Goal: Information Seeking & Learning: Learn about a topic

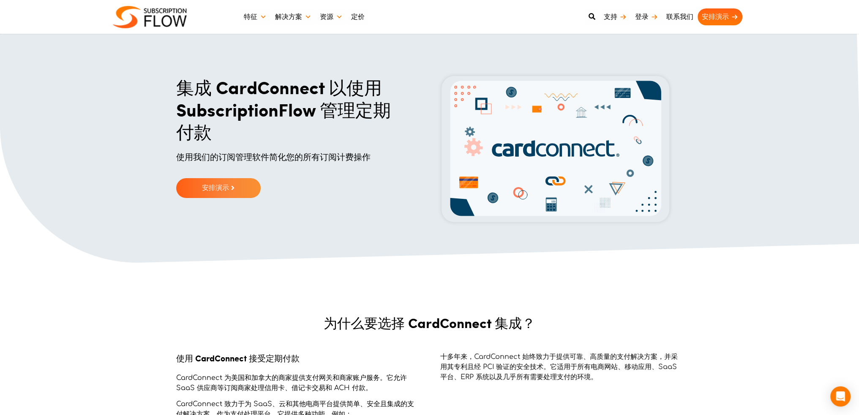
click at [270, 91] on font "集成 CardConnect 以使用 SubscriptionFlow 管理定期付款" at bounding box center [283, 109] width 215 height 70
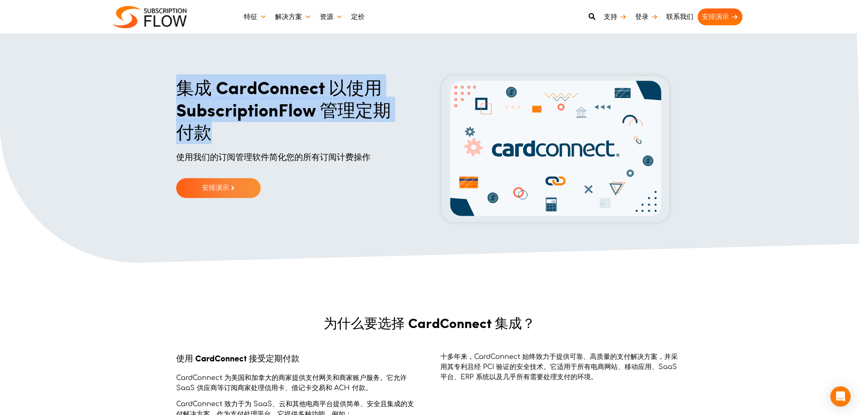
click at [303, 144] on div "集成 CardConnect 以使用 SubscriptionFlow 管理定期付款" at bounding box center [291, 113] width 230 height 75
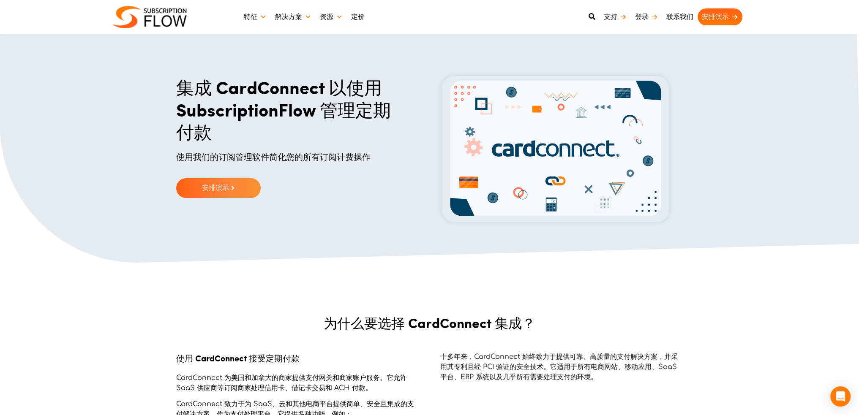
click at [308, 158] on font "使用我们的订阅管理软件简化您的所有订阅计费操作" at bounding box center [273, 157] width 194 height 10
click at [396, 226] on section "集成 CardConnect 以使用 SubscriptionFlow 管理定期付款 使用我们的订阅管理软件简化您的所有订阅计费操作 申请免费试用 安排演示" at bounding box center [429, 149] width 859 height 231
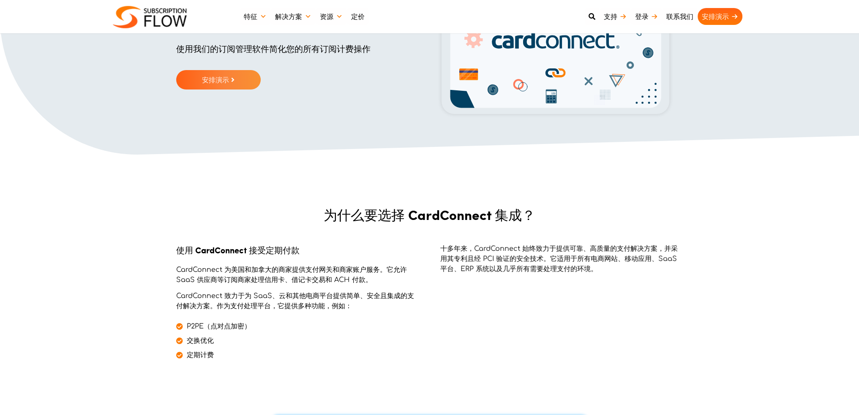
scroll to position [127, 0]
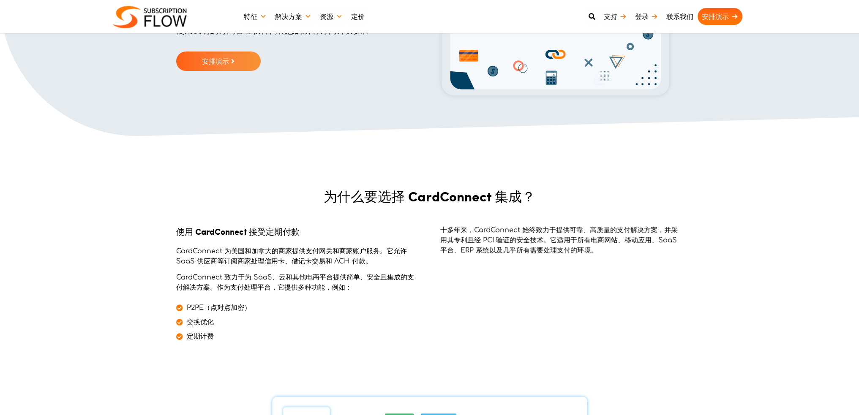
click at [316, 252] on font "CardConnect 为美国和加拿大的商家提供支付网关和商家账户服务。它允许 SaaS 供应商等订阅商家处理信用卡、借记卡交易和 ACH 付款。" at bounding box center [291, 257] width 231 height 18
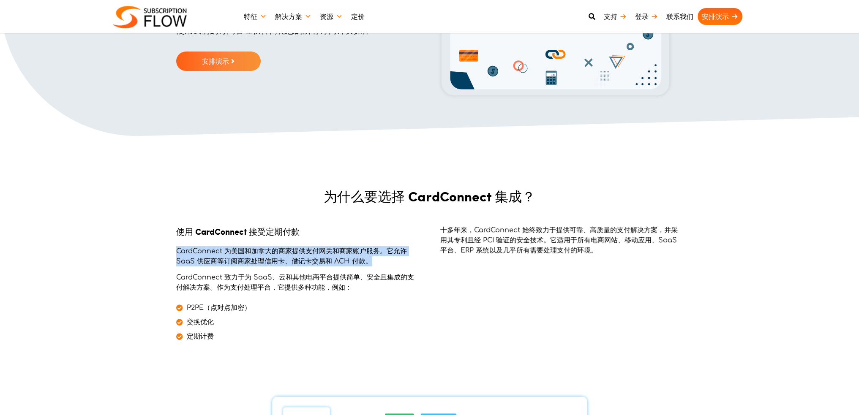
click at [316, 252] on font "CardConnect 为美国和加拿大的商家提供支付网关和商家账户服务。它允许 SaaS 供应商等订阅商家处理信用卡、借记卡交易和 ACH 付款。" at bounding box center [291, 257] width 231 height 18
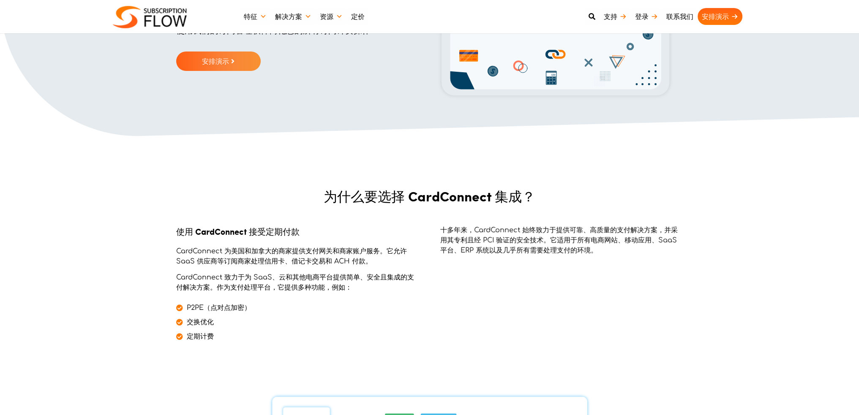
click at [356, 287] on p "CardConnect 致力于为 SaaS、云和其他电商平台提供简单、安全且集成的支付解决方案。作为支付处理平台，它提供多种功能，例如：" at bounding box center [297, 282] width 243 height 20
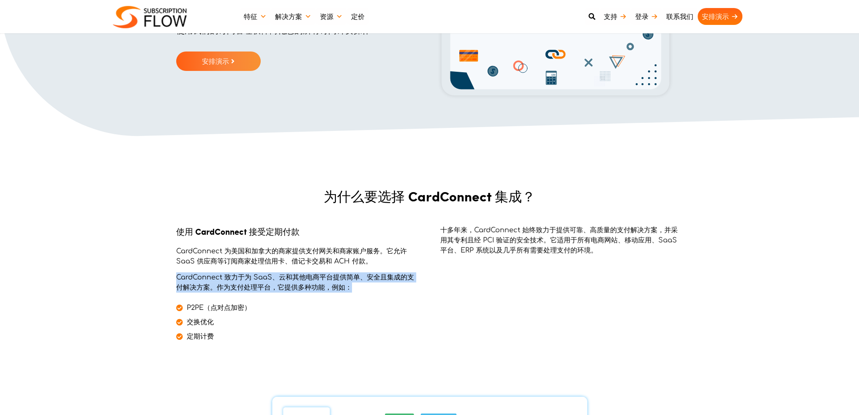
click at [356, 287] on p "CardConnect 致力于为 SaaS、云和其他电商平台提供简单、安全且集成的支付解决方案。作为支付处理平台，它提供多种功能，例如：" at bounding box center [297, 282] width 243 height 20
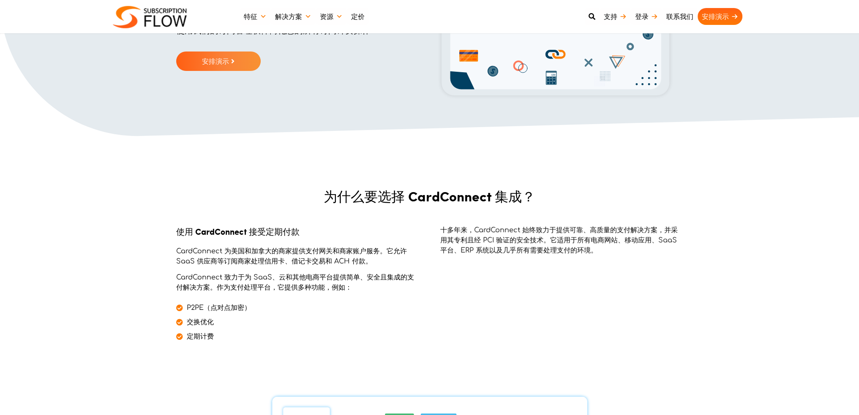
click at [430, 288] on div "十多年来，CardConnect 始终致力于提供可靠、高质量的支付解决方案，并采用其专利且经 PCI 验证的安全技术。它适用于所有电商网站、移动应用、SaaS…" at bounding box center [556, 283] width 253 height 117
click at [512, 245] on p "十多年来，CardConnect 始终致力于提供可靠、高质量的支付解决方案，并采用其专利且经 PCI 验证的安全技术。它适用于所有电商网站、移动应用、SaaS…" at bounding box center [561, 240] width 243 height 30
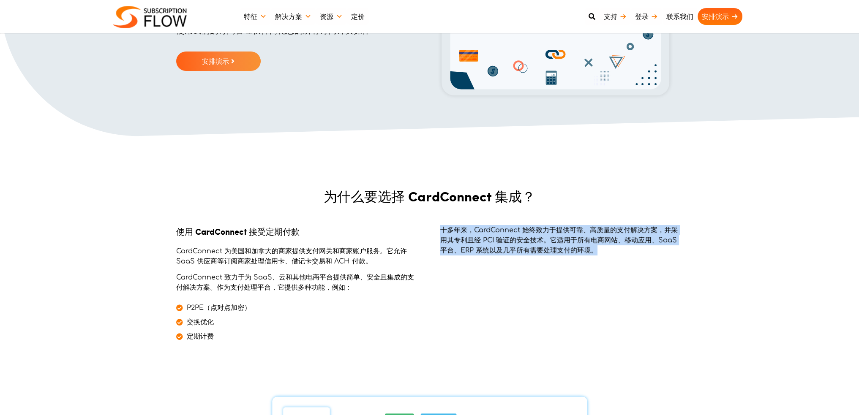
click at [512, 245] on p "十多年来，CardConnect 始终致力于提供可靠、高质量的支付解决方案，并采用其专利且经 PCI 验证的安全技术。它适用于所有电商网站、移动应用、SaaS…" at bounding box center [561, 240] width 243 height 30
click at [504, 279] on div "十多年来，CardConnect 始终致力于提供可靠、高质量的支付解决方案，并采用其专利且经 PCI 验证的安全技术。它适用于所有电商网站、移动应用、SaaS…" at bounding box center [556, 283] width 253 height 117
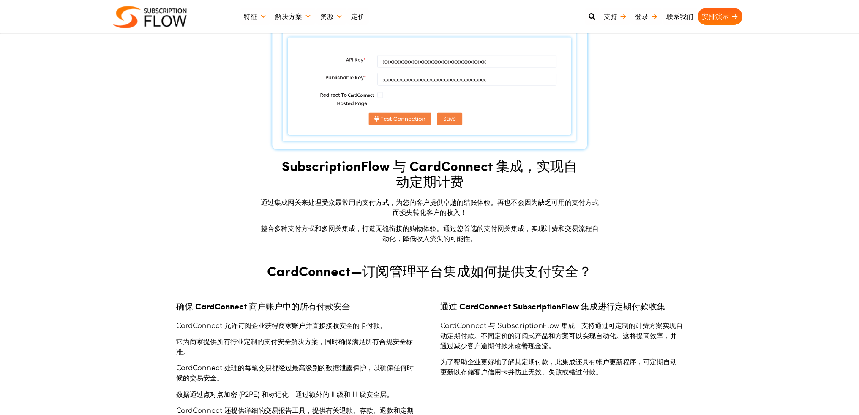
scroll to position [591, 0]
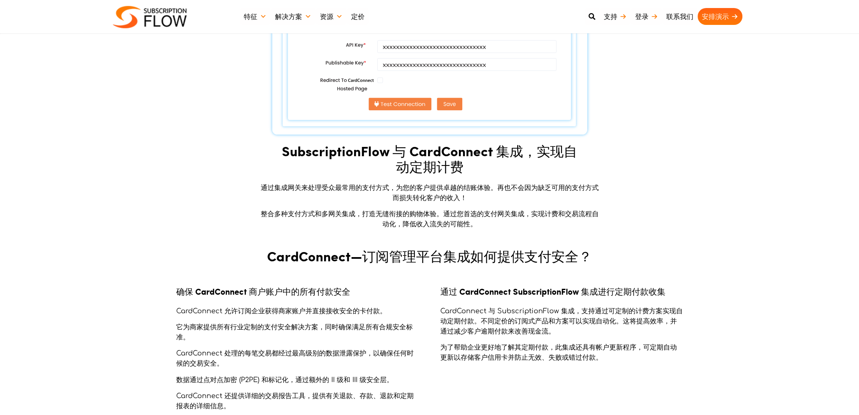
click at [347, 189] on font "通过集成网关来处理受众最常用的支付方式，为您的客户提供卓越的结账体验。再也不会因为缺乏可用的支付方式而损失转化客户的收入！" at bounding box center [430, 193] width 338 height 18
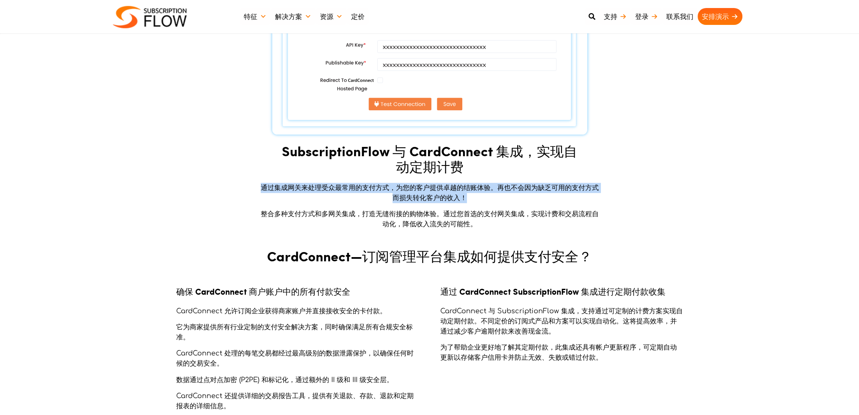
click at [347, 189] on font "通过集成网关来处理受众最常用的支付方式，为您的客户提供卓越的结账体验。再也不会因为缺乏可用的支付方式而损失转化客户的收入！" at bounding box center [430, 193] width 338 height 18
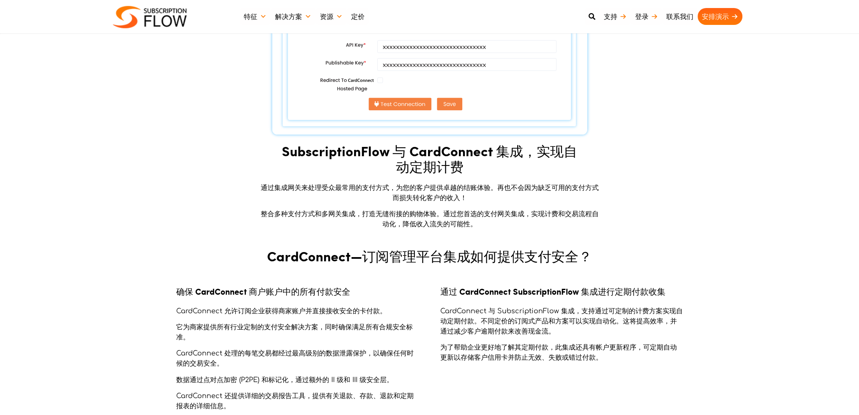
click at [433, 218] on p "整合多种支付方式和多网关集成，打造无缝衔接的购物体验。通过您首选的支付网关集成，实现计费和交易流程自动化，降低收入流失的可能性。" at bounding box center [430, 219] width 338 height 20
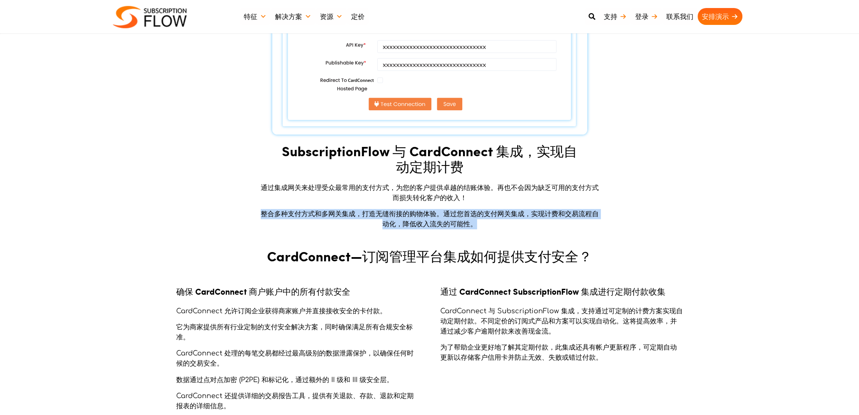
click at [433, 218] on p "整合多种支付方式和多网关集成，打造无缝衔接的购物体验。通过您首选的支付网关集成，实现计费和交易流程自动化，降低收入流失的可能性。" at bounding box center [430, 219] width 338 height 20
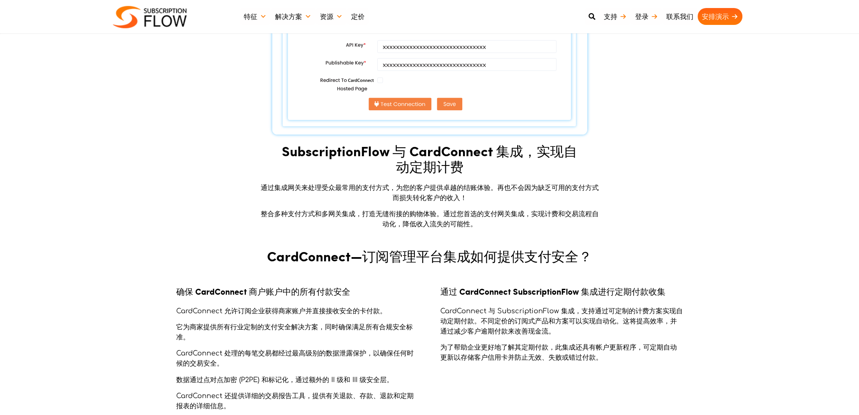
click at [417, 260] on font "CardConnect—订阅管理平台集成如何提供支付安全？" at bounding box center [429, 255] width 325 height 19
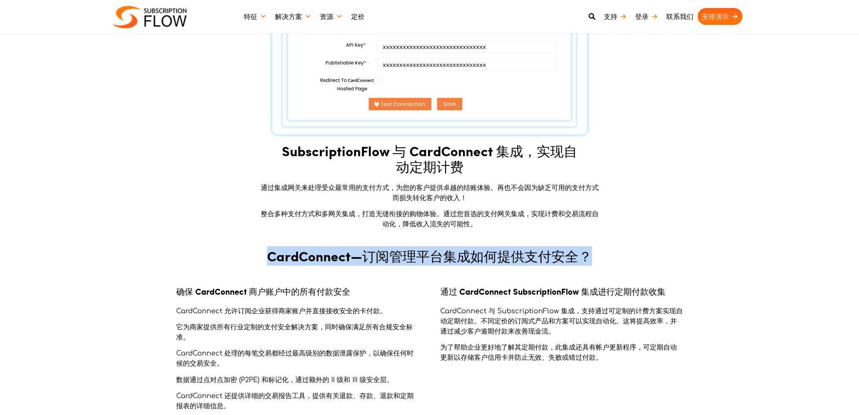
click at [417, 260] on font "CardConnect—订阅管理平台集成如何提供支付安全？" at bounding box center [429, 255] width 325 height 19
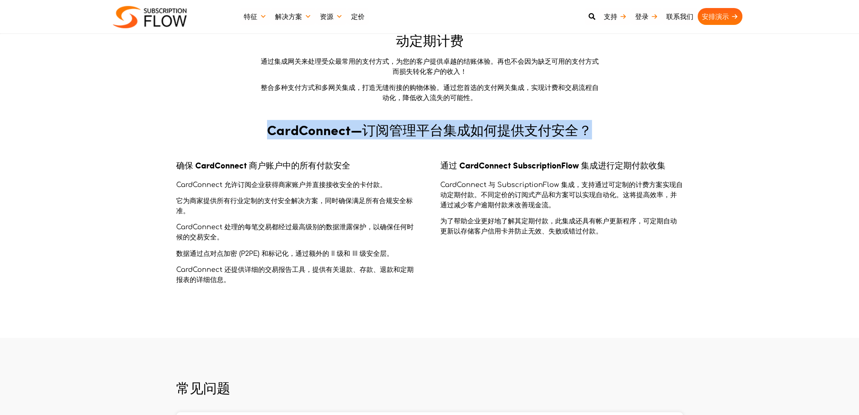
scroll to position [718, 0]
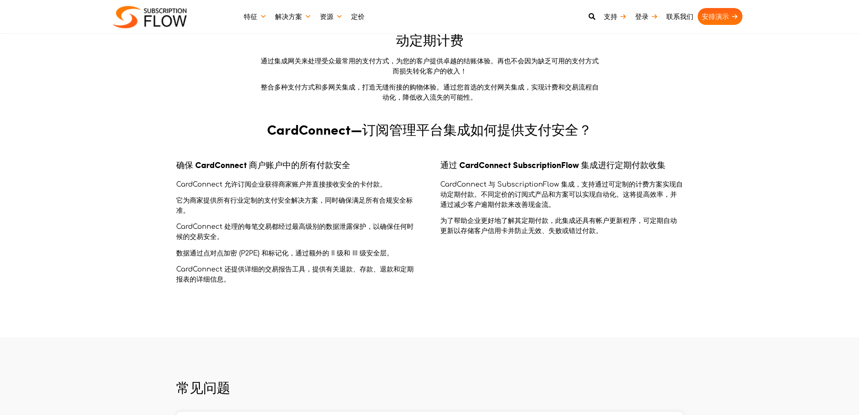
click at [507, 190] on font "CardConnect 与 SubscriptionFlow 集成，支持通过可定制的计费方案实现自动定期付款。不同定价的订阅式产品和方案可以实现自动化。这将提…" at bounding box center [561, 195] width 242 height 28
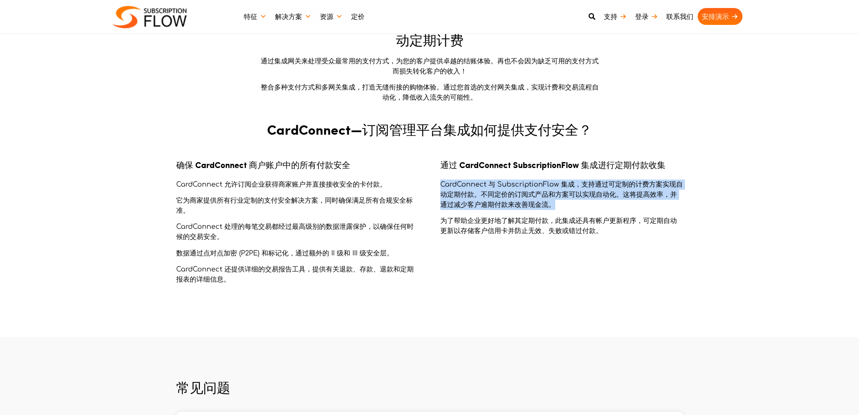
click at [507, 190] on font "CardConnect 与 SubscriptionFlow 集成，支持通过可定制的计费方案实现自动定期付款。不同定价的订阅式产品和方案可以实现自动化。这将提…" at bounding box center [561, 195] width 242 height 28
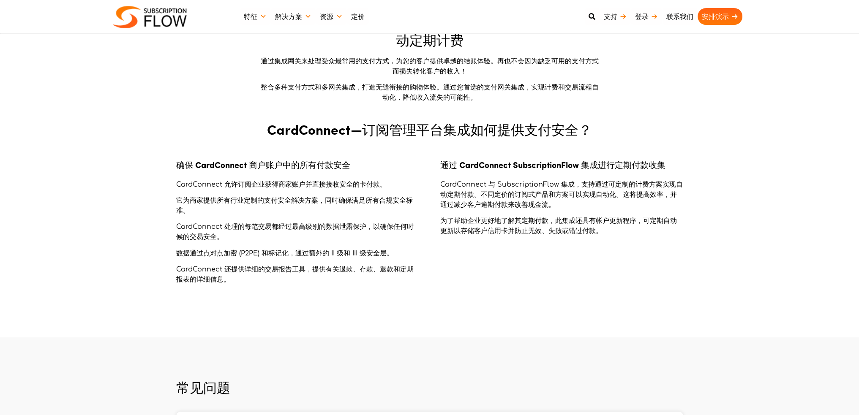
click at [509, 227] on font "为了帮助企业更好地了解其定期付款，此集成还具有帐户更新程序，可定期自动更新以存储客户信用卡并防止无效、失败或错过付款。" at bounding box center [558, 226] width 237 height 18
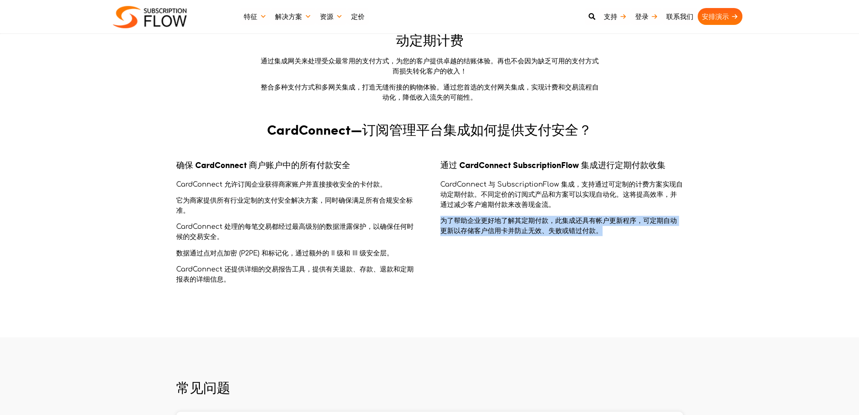
click at [509, 227] on font "为了帮助企业更好地了解其定期付款，此集成还具有帐户更新程序，可定期自动更新以存储客户信用卡并防止无效、失败或错过付款。" at bounding box center [558, 226] width 237 height 18
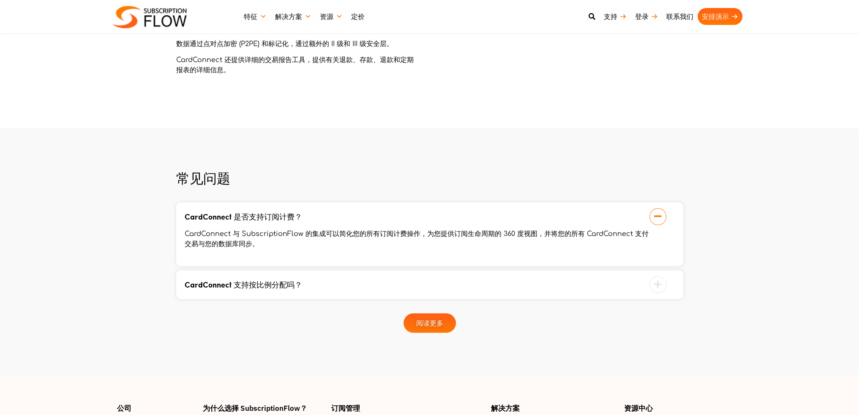
scroll to position [929, 0]
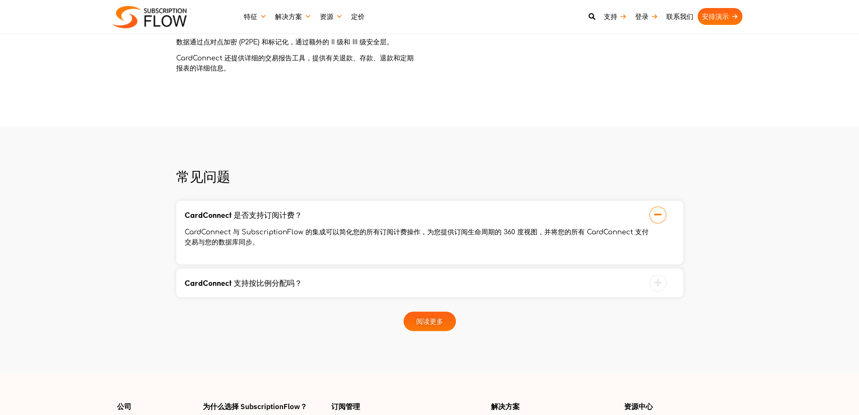
click at [278, 232] on font "CardConnect 与 SubscriptionFlow 的集成可以简化您的所有订阅计费操作，为您提供订阅生命周期的 360 度视图，并将您的所有 Car…" at bounding box center [417, 238] width 464 height 18
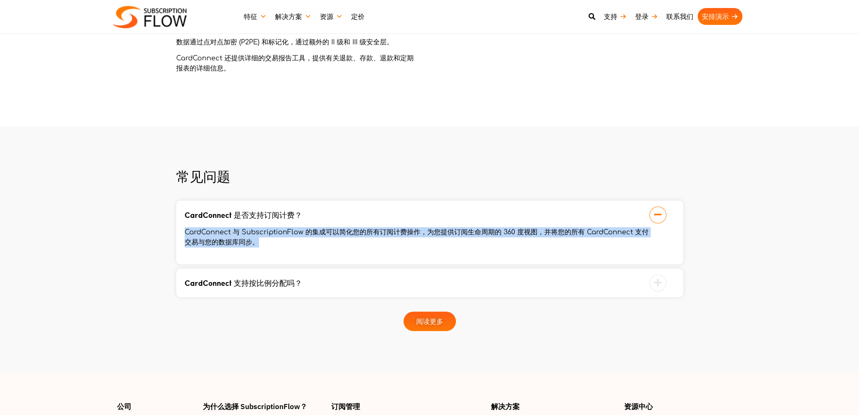
click at [278, 232] on font "CardConnect 与 SubscriptionFlow 的集成可以简化您的所有订阅计费操作，为您提供订阅生命周期的 360 度视图，并将您的所有 Car…" at bounding box center [417, 238] width 464 height 18
click at [454, 240] on p "CardConnect 与 SubscriptionFlow 的集成可以简化您的所有订阅计费操作，为您提供订阅生命周期的 360 度视图，并将您的所有 Car…" at bounding box center [419, 237] width 469 height 20
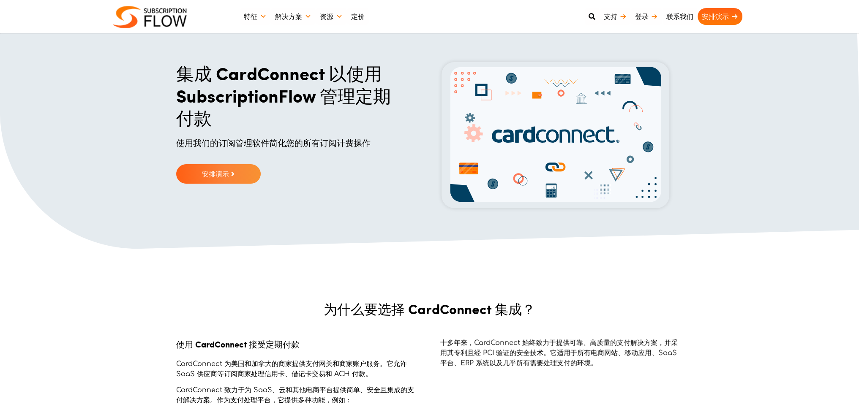
scroll to position [0, 0]
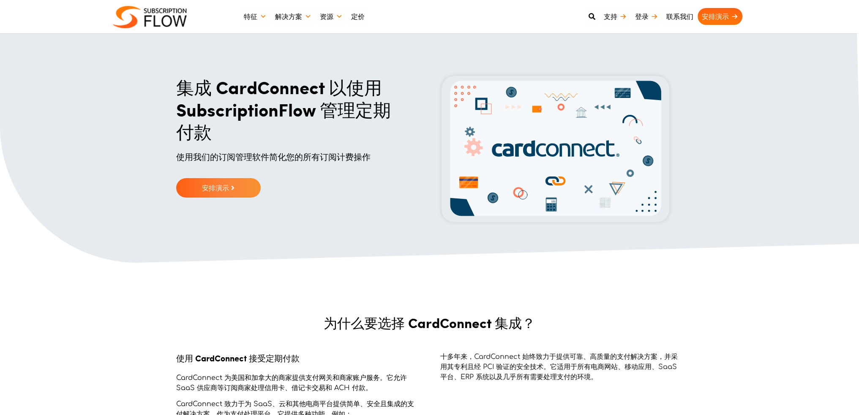
click at [266, 84] on font "集成 CardConnect 以使用 SubscriptionFlow 管理定期付款" at bounding box center [283, 109] width 215 height 70
copy font "CardConnect"
click at [356, 18] on font "定价" at bounding box center [358, 16] width 14 height 8
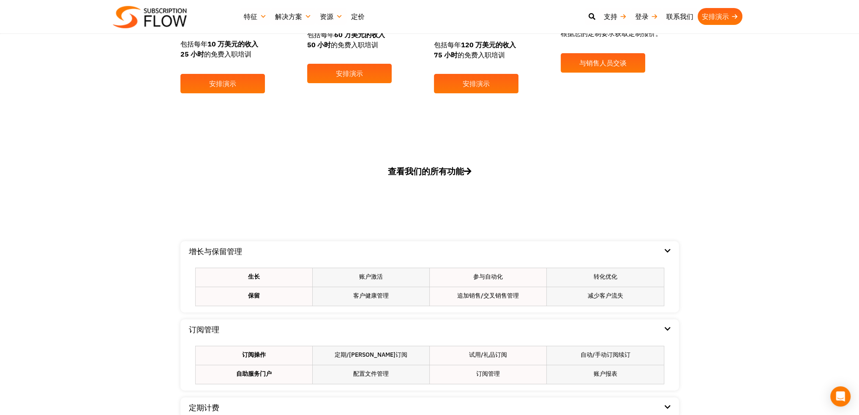
scroll to position [465, 0]
